Goal: Information Seeking & Learning: Learn about a topic

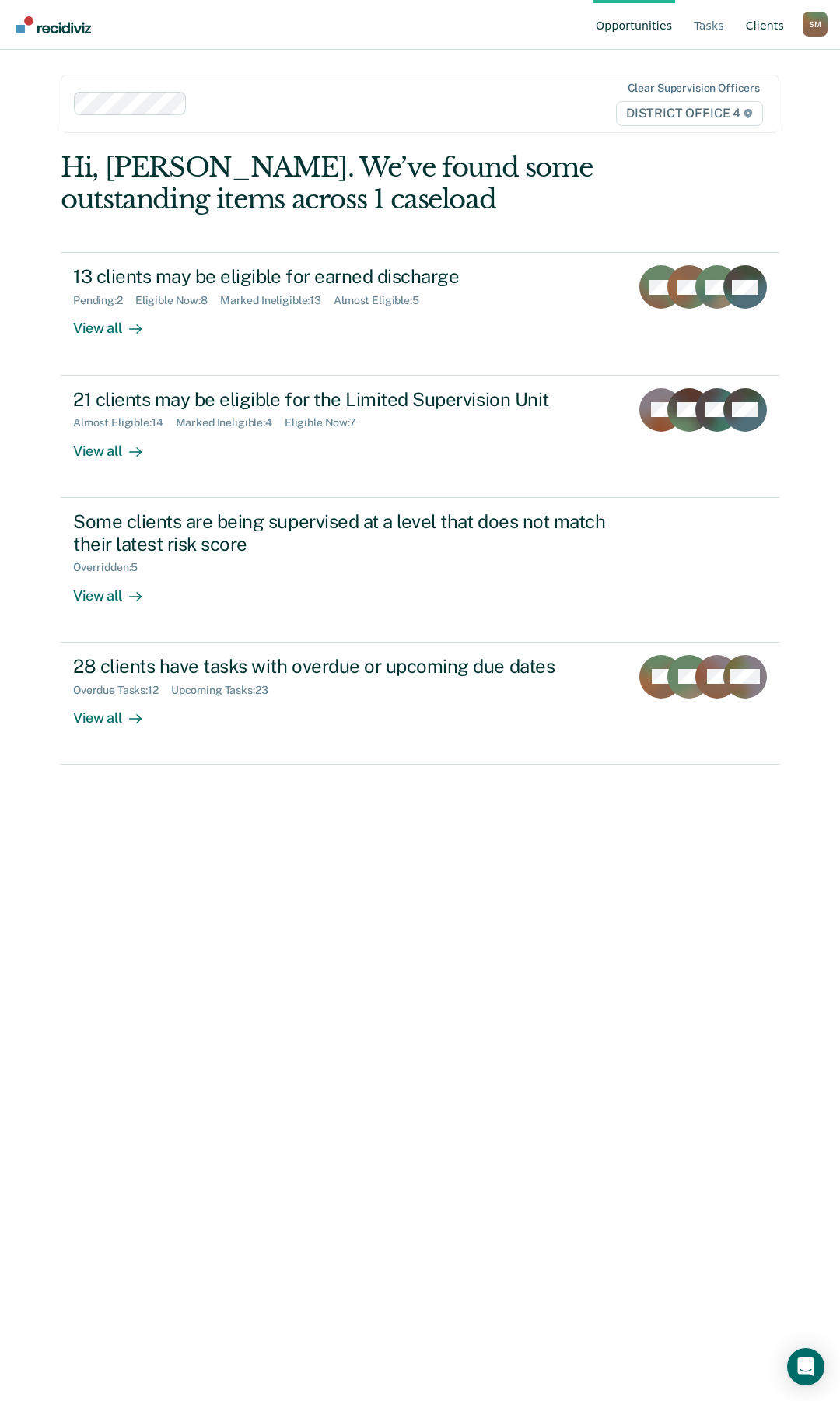
click at [776, 23] on link "Client s" at bounding box center [764, 25] width 44 height 50
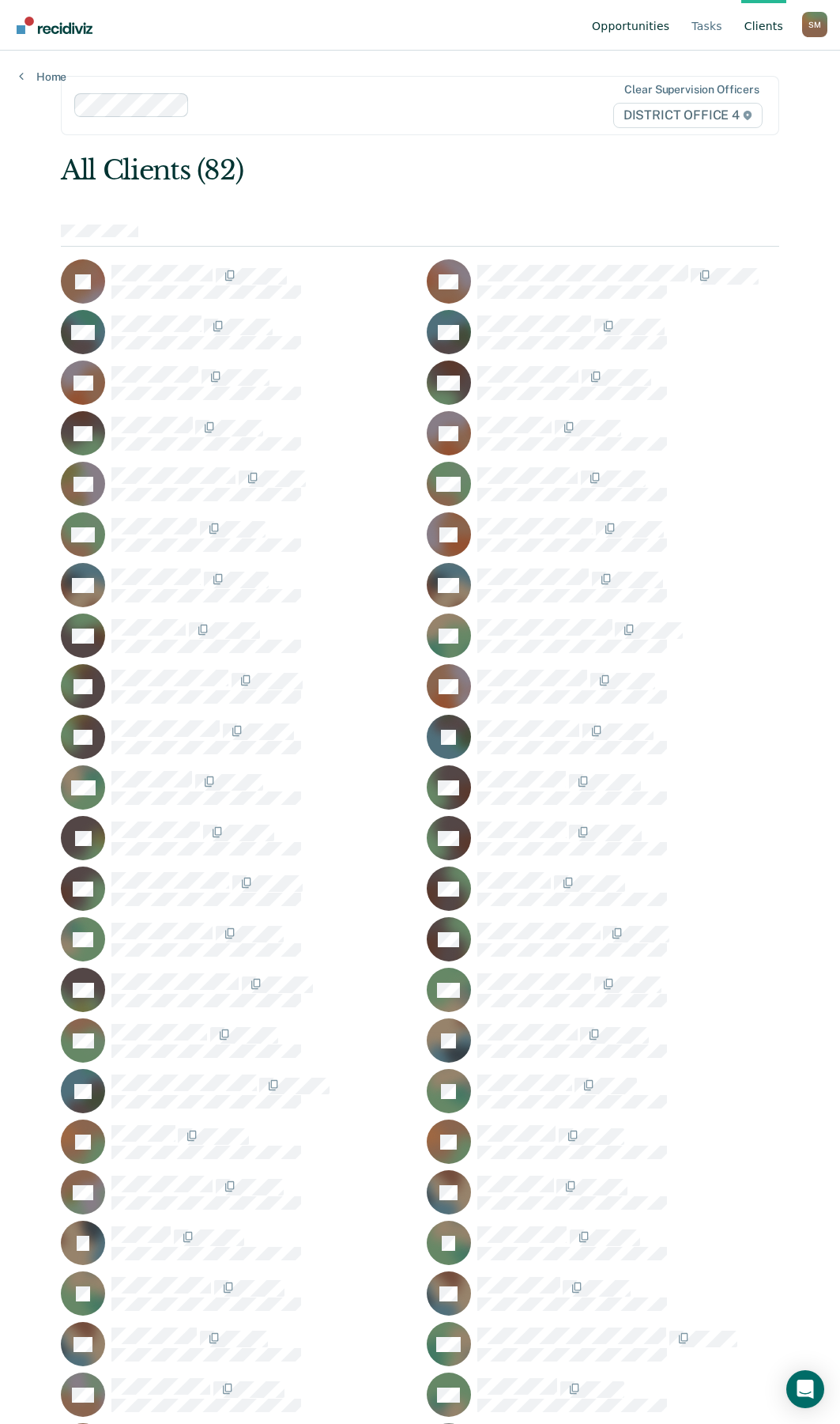
click at [659, 30] on link "Opportunities" at bounding box center [631, 25] width 84 height 51
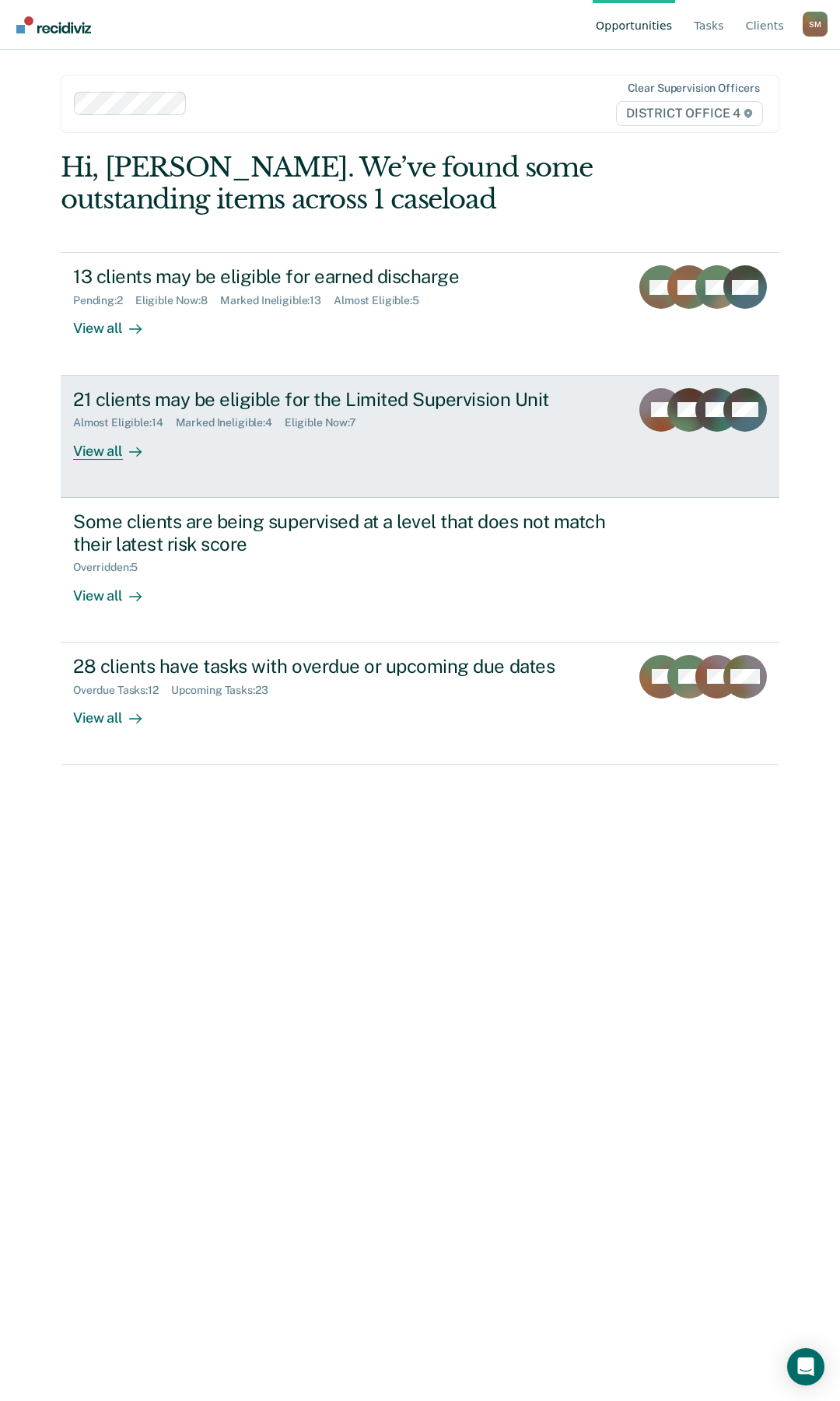
click at [322, 403] on div "21 clients may be eligible for the Limited Supervision Unit" at bounding box center [345, 400] width 544 height 23
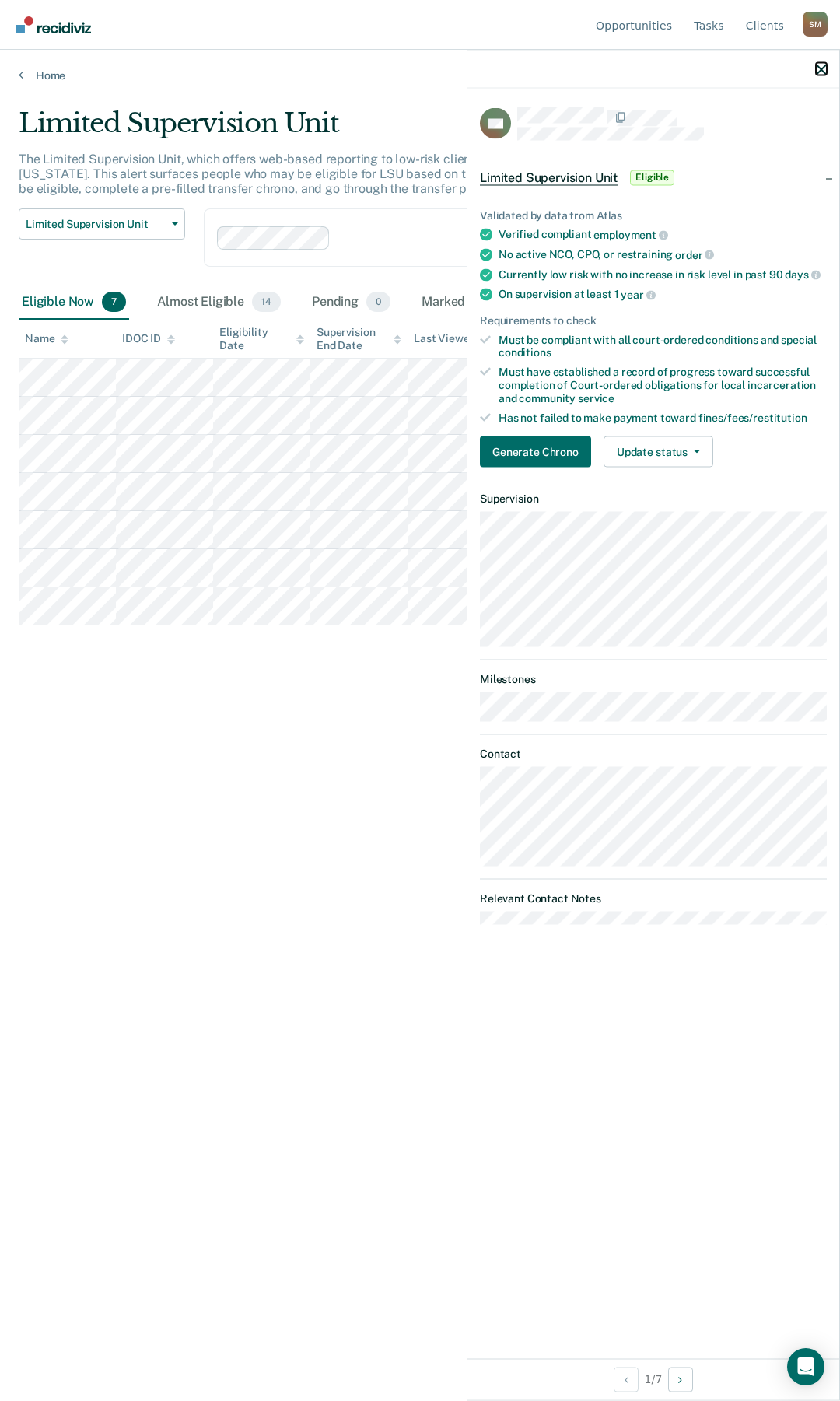
click at [822, 64] on icon "button" at bounding box center [822, 69] width 11 height 11
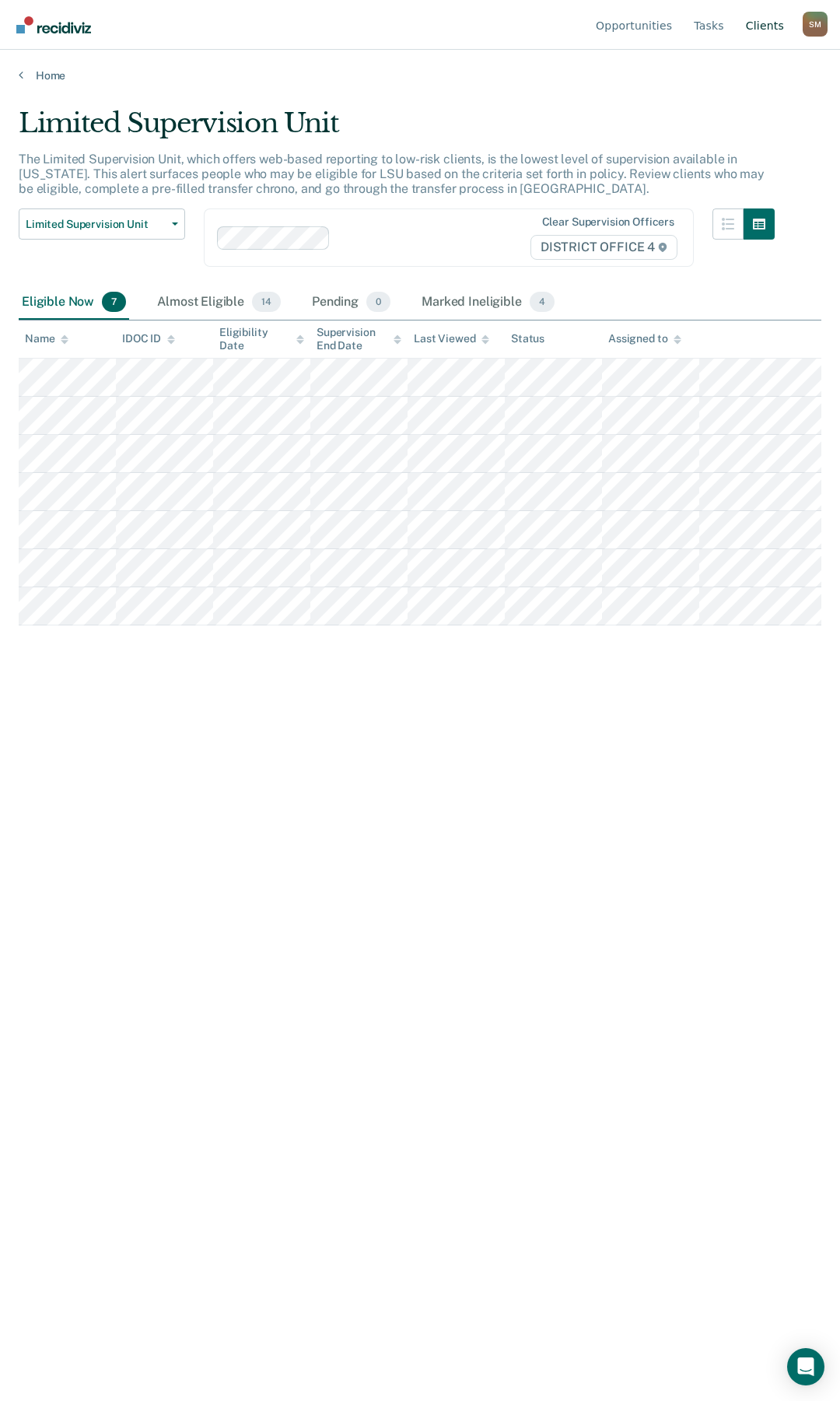
click at [758, 23] on link "Client s" at bounding box center [764, 25] width 44 height 50
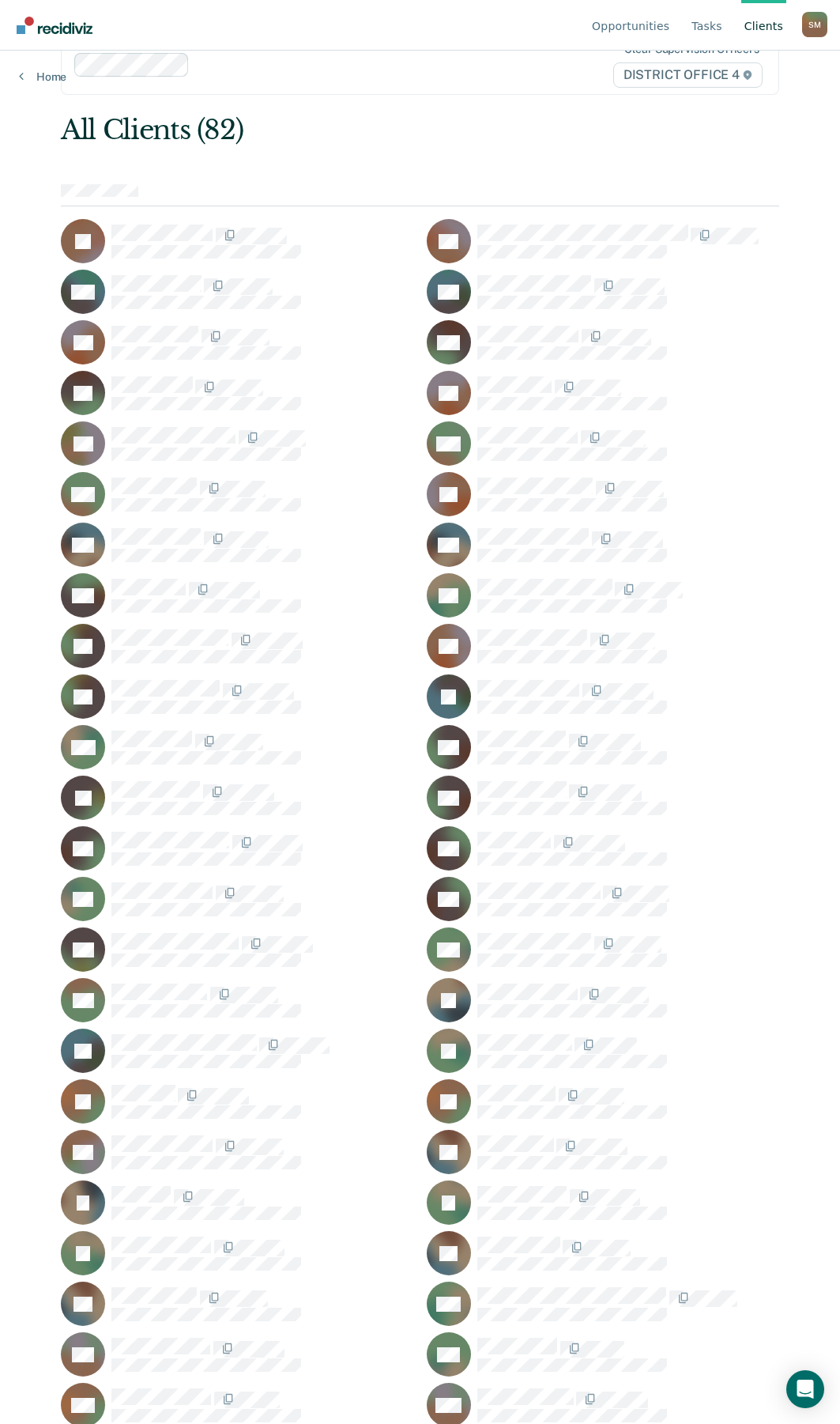
scroll to position [32, 0]
